Goal: Task Accomplishment & Management: Manage account settings

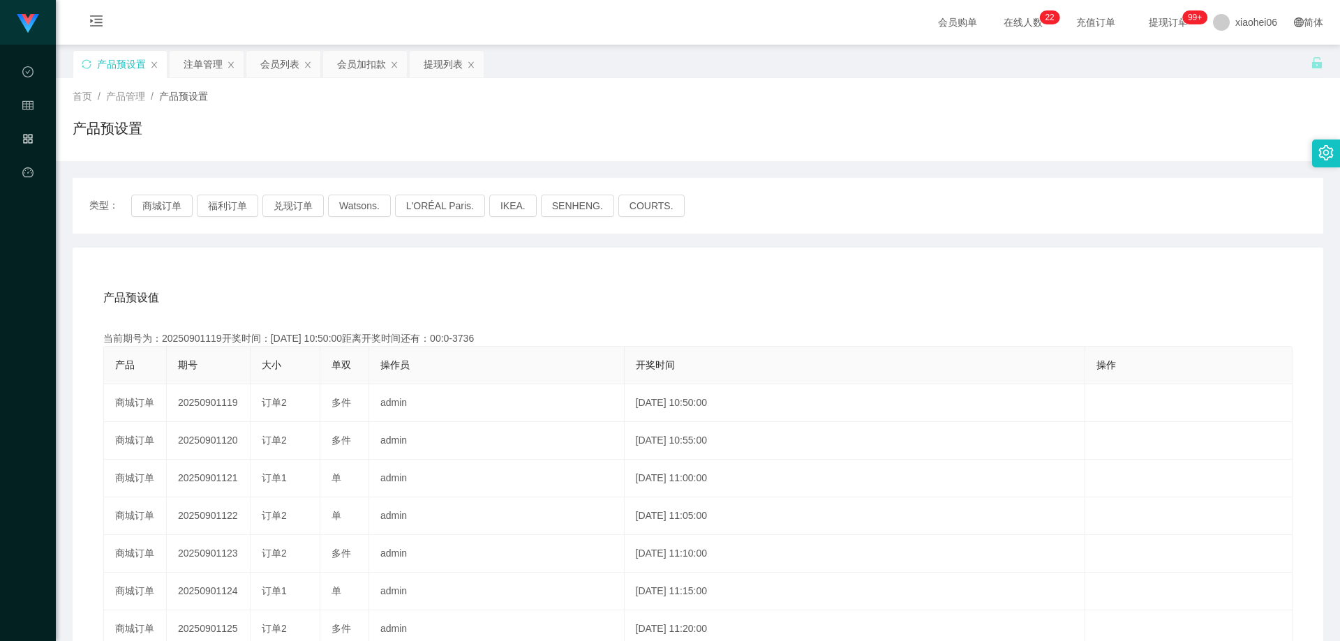
click at [167, 55] on div "产品预设置 注单管理 会员列表 会员加扣款 提现列表" at bounding box center [279, 74] width 413 height 48
click at [197, 65] on div "注单管理" at bounding box center [203, 64] width 39 height 27
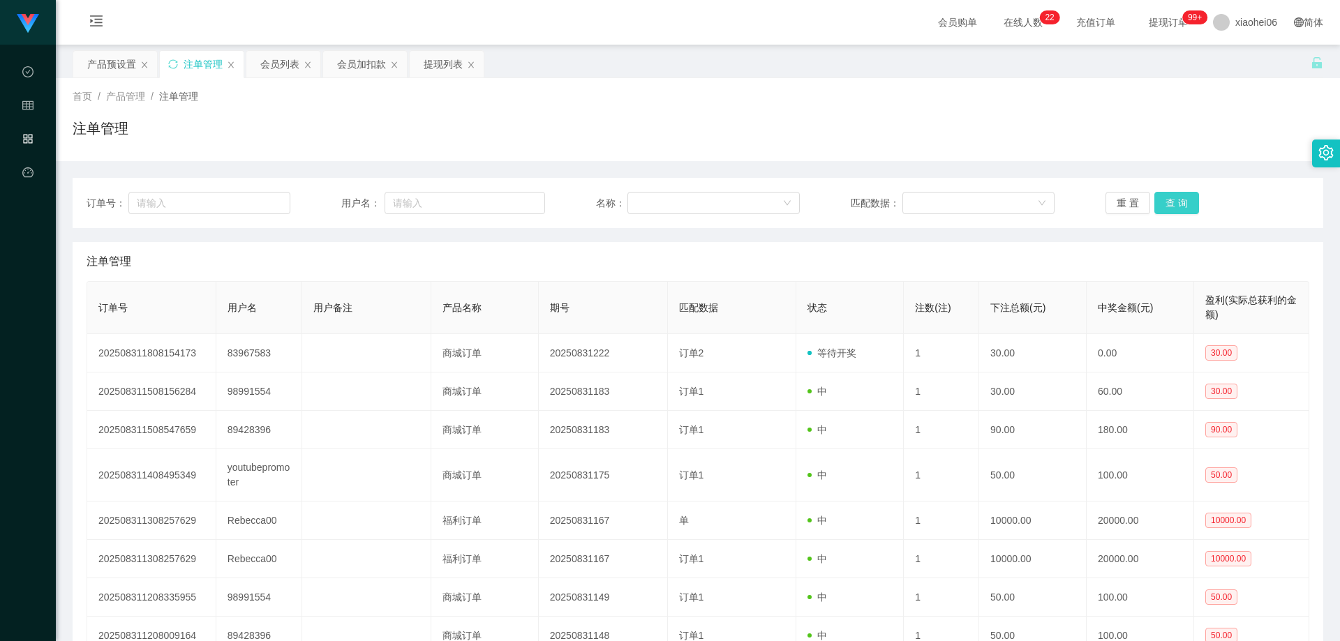
click at [1161, 206] on button "查 询" at bounding box center [1176, 203] width 45 height 22
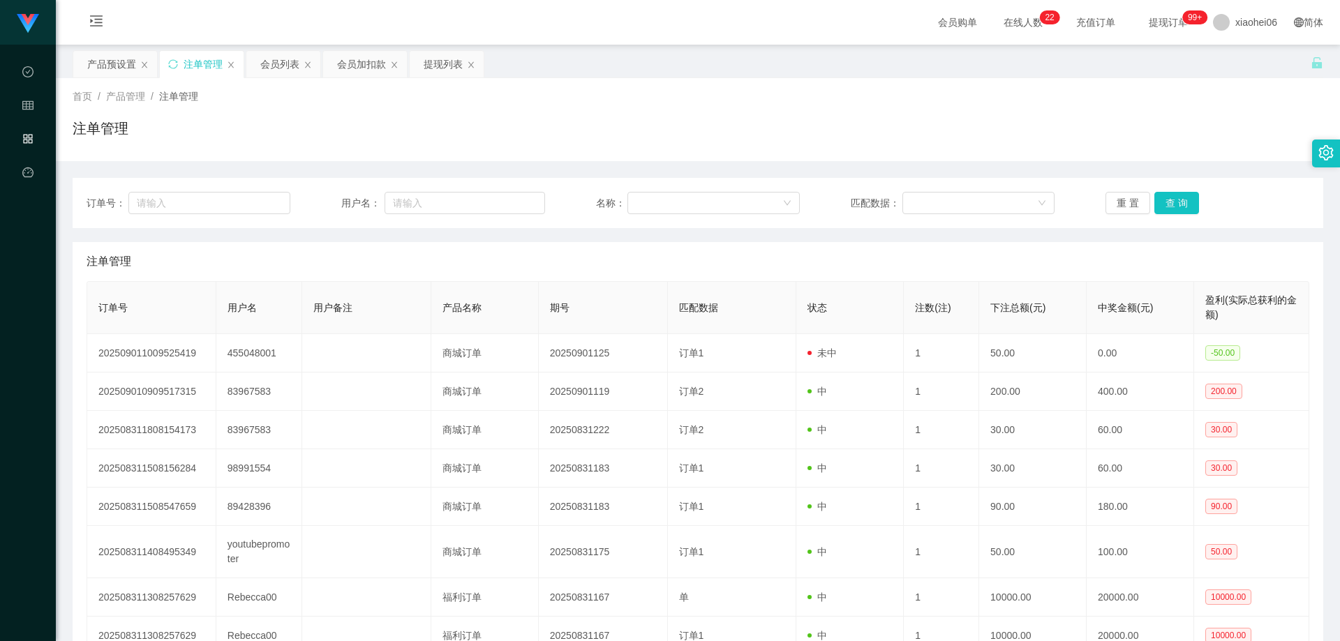
click at [1031, 264] on div "注单管理" at bounding box center [698, 261] width 1223 height 39
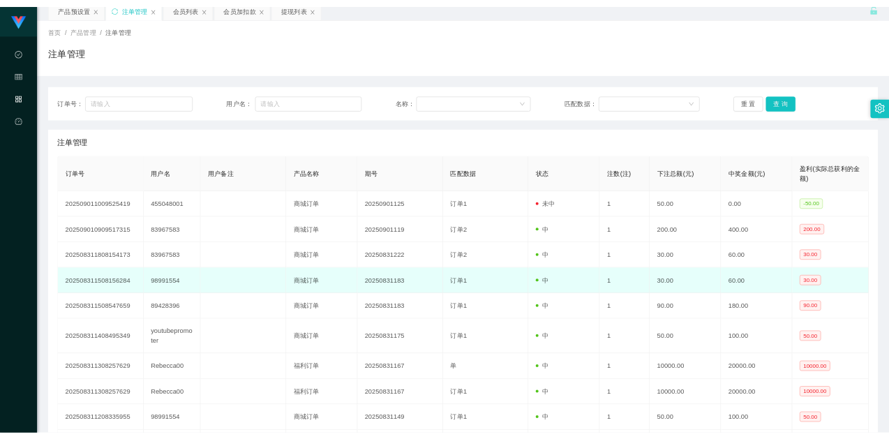
scroll to position [70, 0]
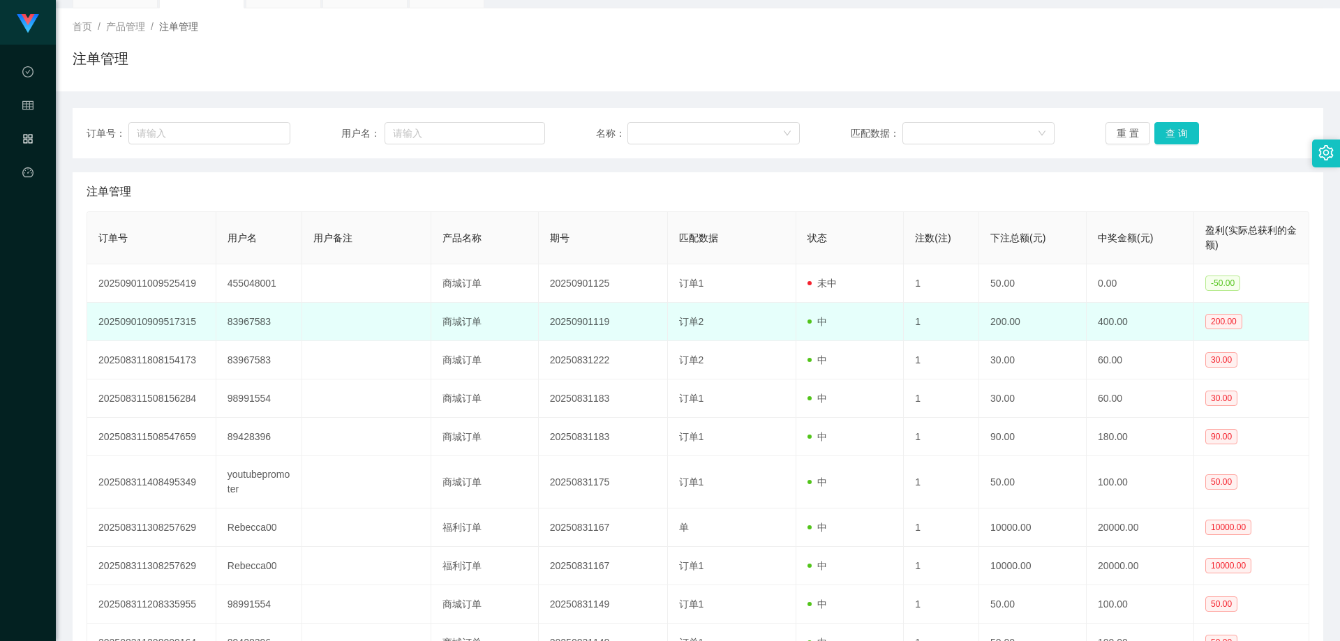
click at [826, 320] on td "中" at bounding box center [849, 322] width 107 height 38
click at [243, 319] on td "83967583" at bounding box center [259, 322] width 86 height 38
click at [243, 318] on td "83967583" at bounding box center [259, 322] width 86 height 38
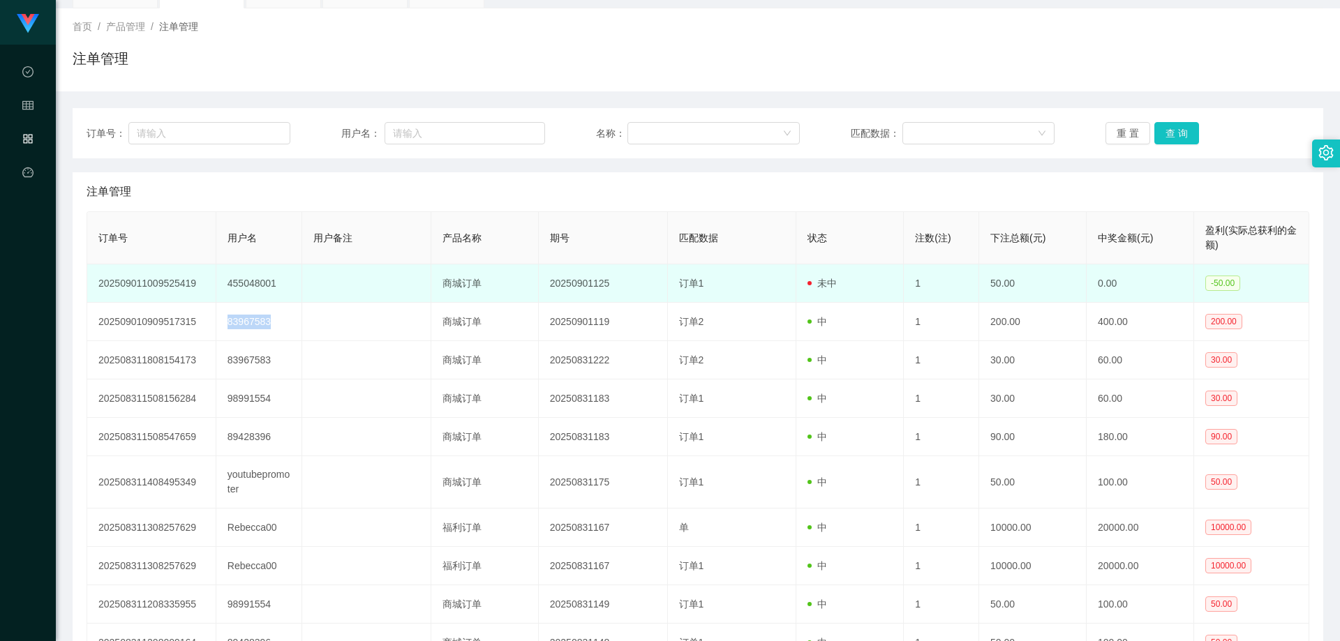
copy td "83967583"
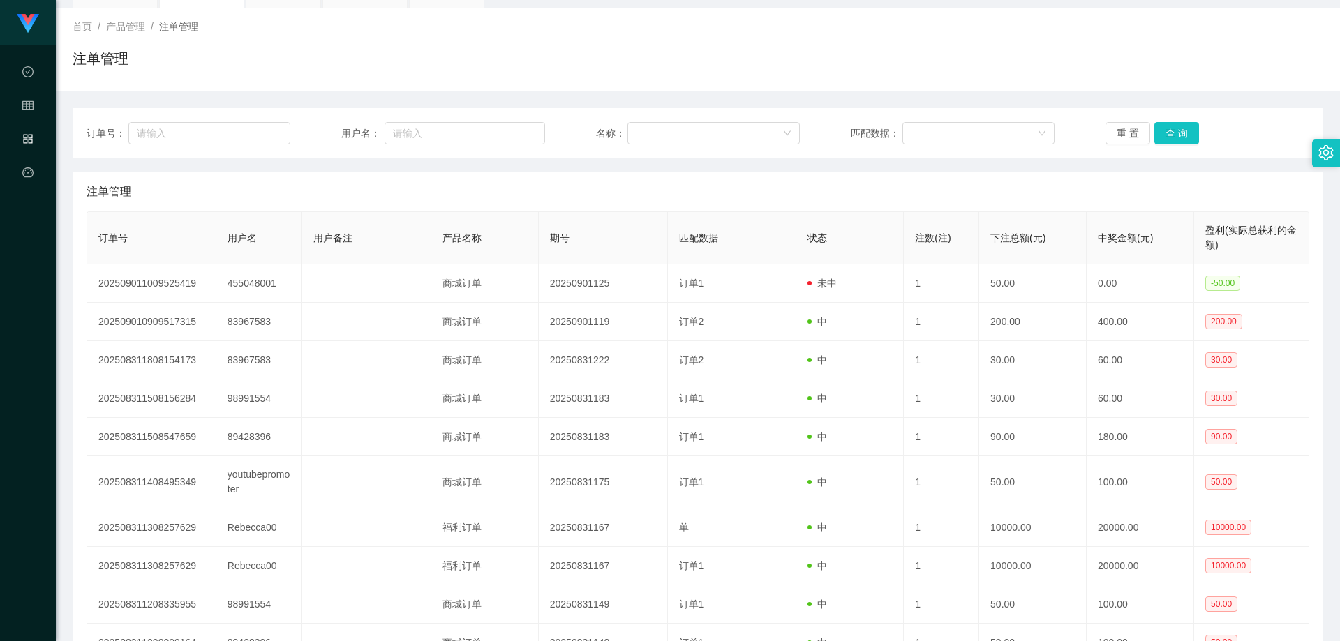
click at [974, 200] on div "注单管理" at bounding box center [698, 191] width 1223 height 39
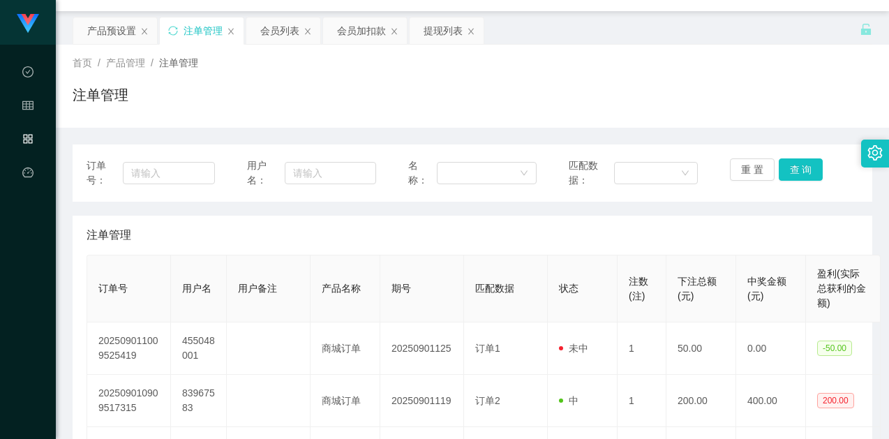
scroll to position [0, 0]
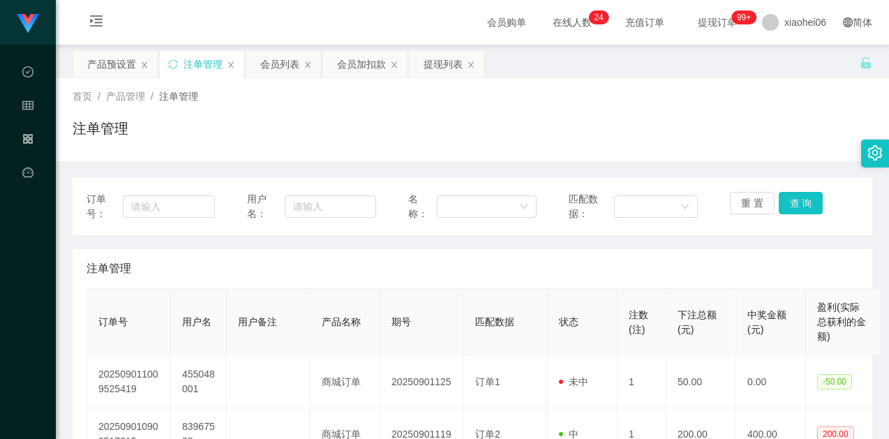
click at [720, 91] on div "首页 / 产品管理 / 注单管理 /" at bounding box center [473, 96] width 800 height 15
